Goal: Communication & Community: Answer question/provide support

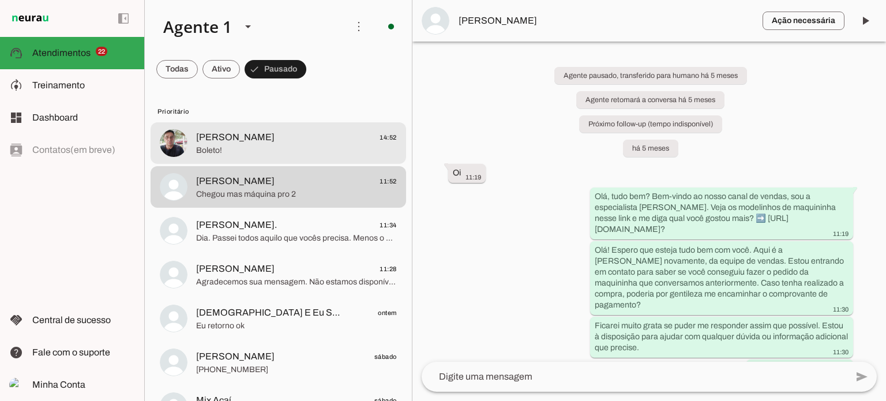
click at [271, 128] on md-item "[PERSON_NAME] 14:52 Boleto!" at bounding box center [279, 143] width 256 height 42
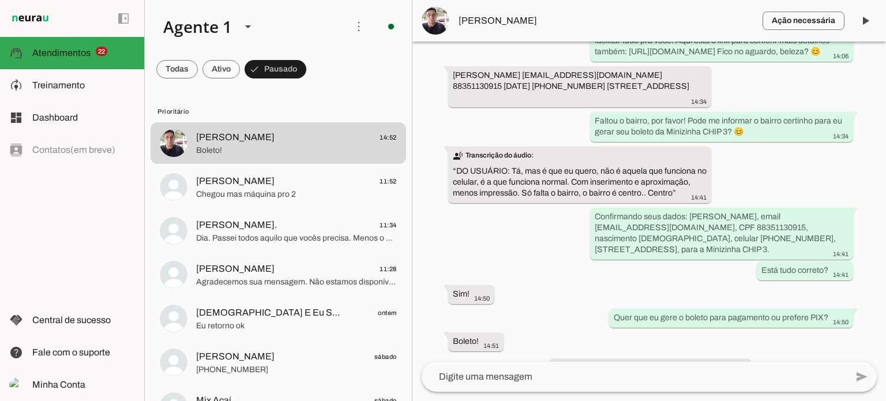
scroll to position [1828, 0]
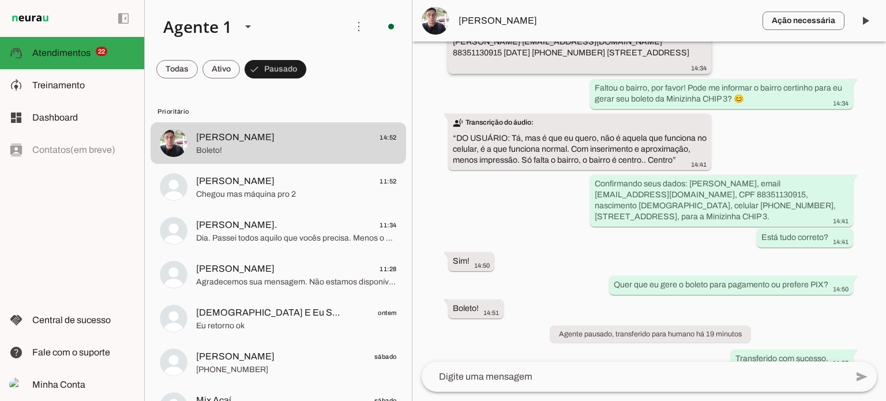
drag, startPoint x: 543, startPoint y: 161, endPoint x: 573, endPoint y: 160, distance: 30.0
click at [0, 0] on slot "[PERSON_NAME] [EMAIL_ADDRESS][DOMAIN_NAME] 88351130915 [DATE] [PHONE_NUMBER] [S…" at bounding box center [0, 0] width 0 height 0
drag, startPoint x: 543, startPoint y: 160, endPoint x: 669, endPoint y: 162, distance: 127.0
click at [669, 73] on div "[PERSON_NAME] [EMAIL_ADDRESS][DOMAIN_NAME] 88351130915 [DATE] [PHONE_NUMBER] [S…" at bounding box center [580, 54] width 254 height 36
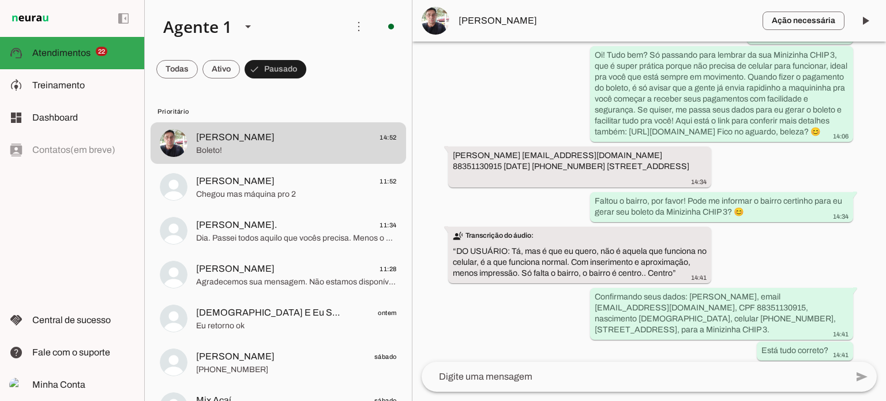
scroll to position [1865, 0]
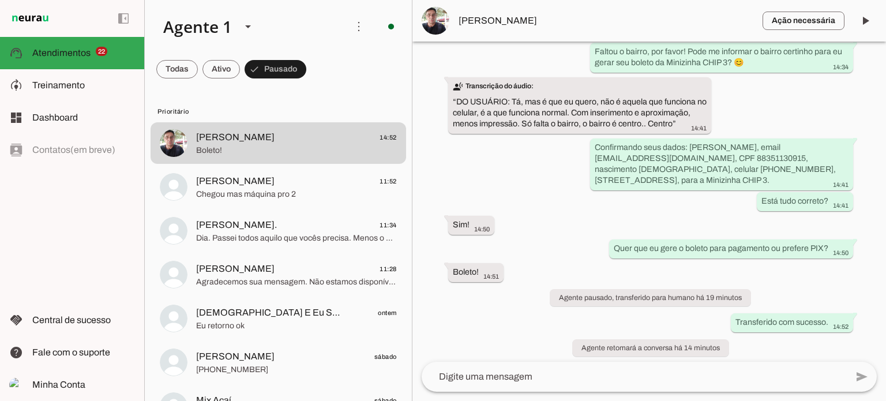
drag, startPoint x: 591, startPoint y: 90, endPoint x: 839, endPoint y: 92, distance: 247.6
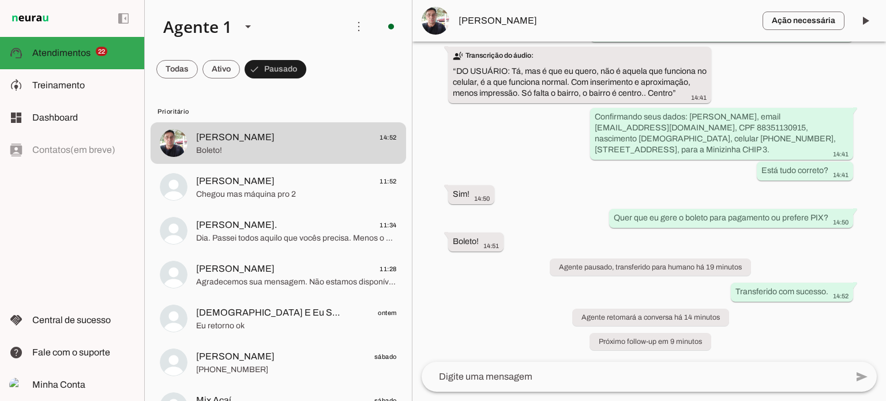
scroll to position [2015, 0]
click at [555, 16] on span "[PERSON_NAME]" at bounding box center [606, 21] width 295 height 14
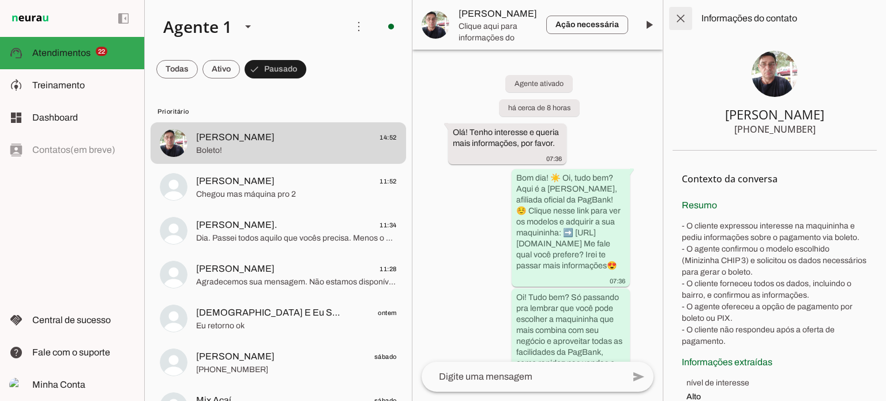
click at [679, 18] on span at bounding box center [681, 19] width 28 height 28
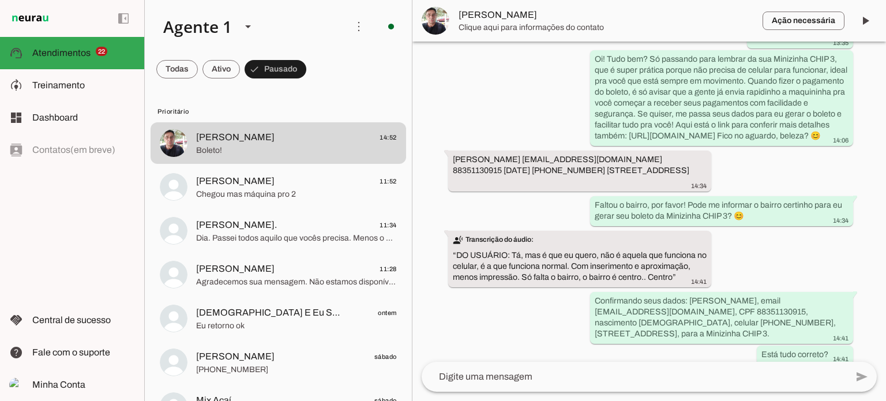
scroll to position [2015, 0]
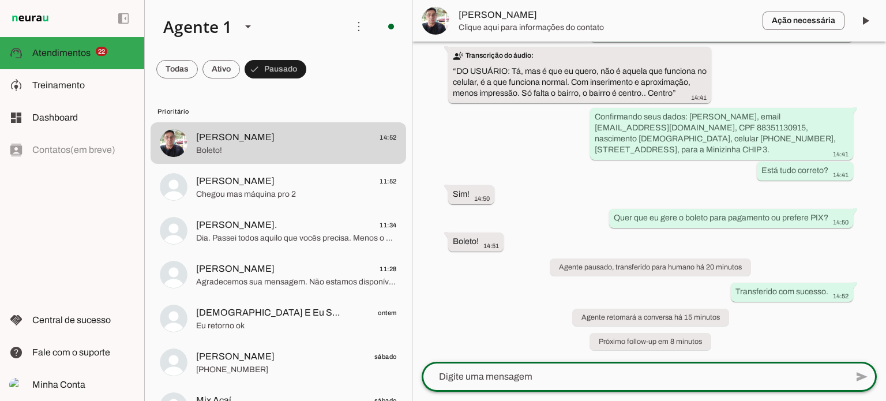
click at [0, 0] on lt-mirror at bounding box center [0, 0] width 0 height 0
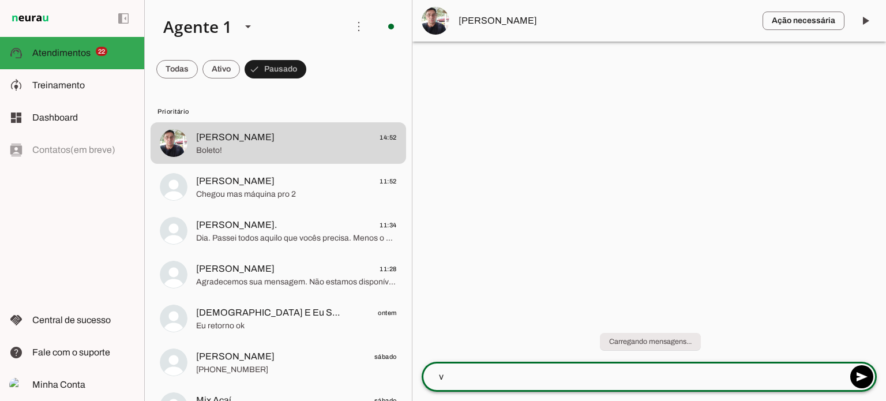
scroll to position [0, 0]
type textarea "vou precisar te mandar um códiog de 6 numeros por sms"
type textarea "consegue mandar ele pra mmi agora?"
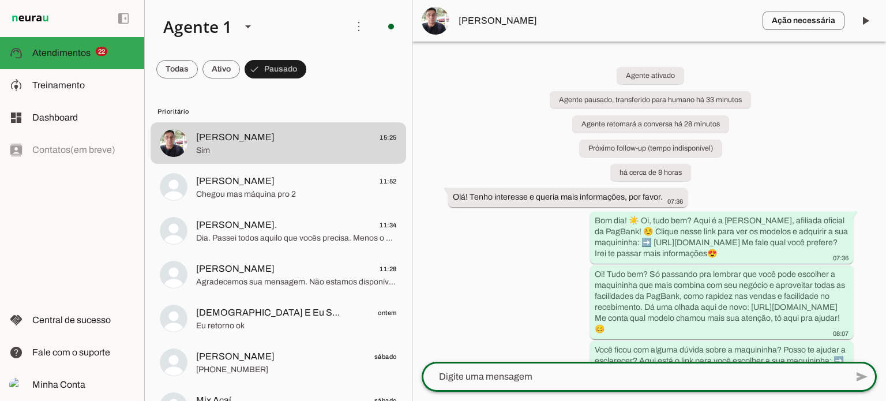
click at [545, 139] on div "Agente ativado Agente pausado, transferido para humano há 33 minutos Agente ret…" at bounding box center [650, 202] width 474 height 320
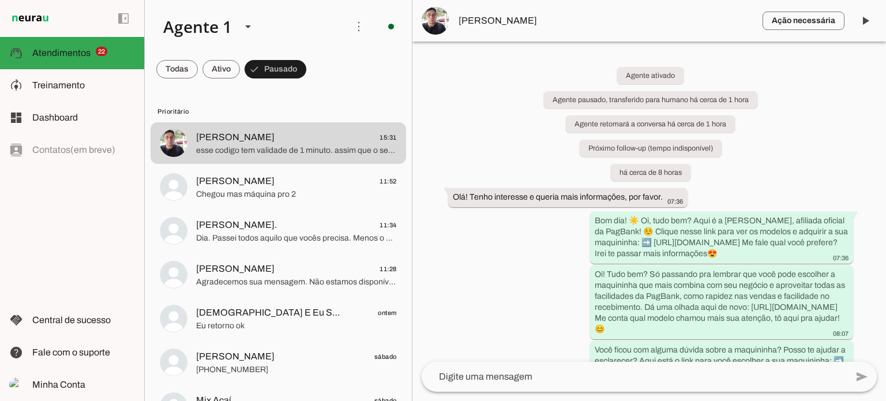
click at [506, 119] on div "Agente ativado Agente pausado, transferido para humano há cerca de 1 hora Agent…" at bounding box center [650, 202] width 474 height 320
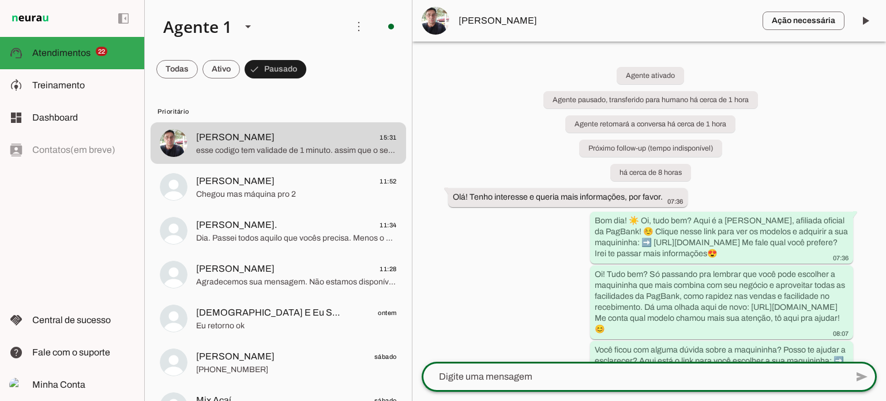
click at [532, 320] on div "Agente ativado Agente pausado, transferido para humano há cerca de 1 hora Agent…" at bounding box center [650, 202] width 474 height 320
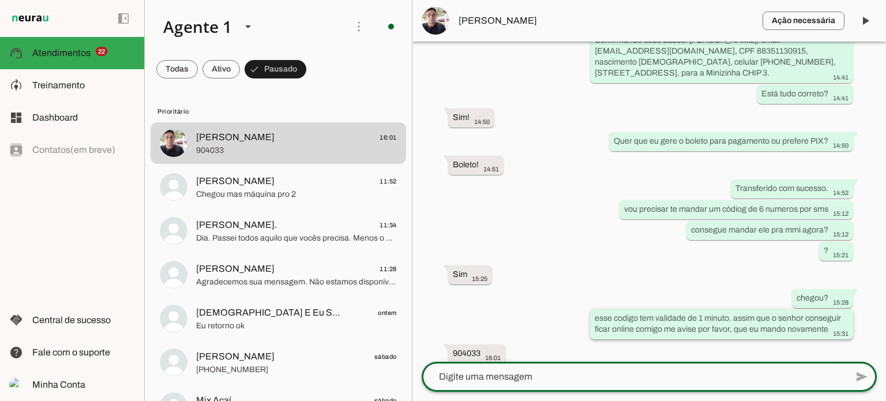
scroll to position [2186, 0]
